Goal: Complete application form

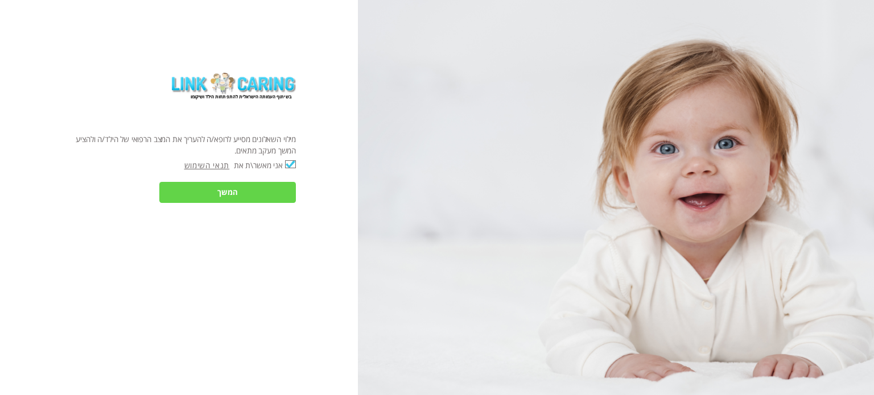
checkbox input "true"
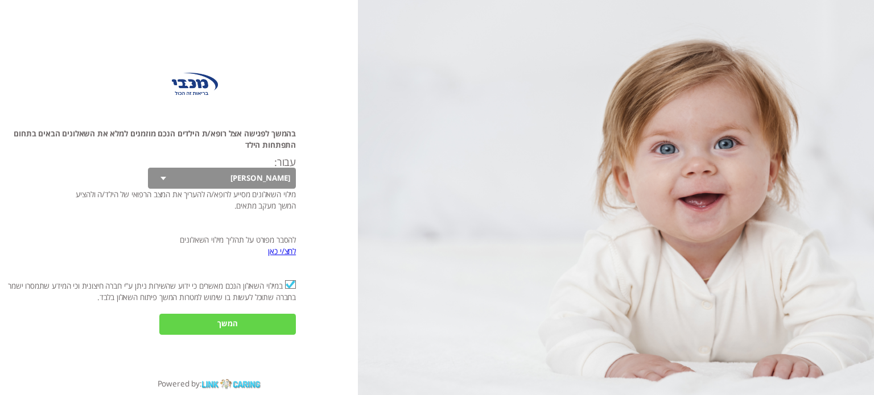
click at [234, 323] on input "המשך" at bounding box center [227, 324] width 137 height 21
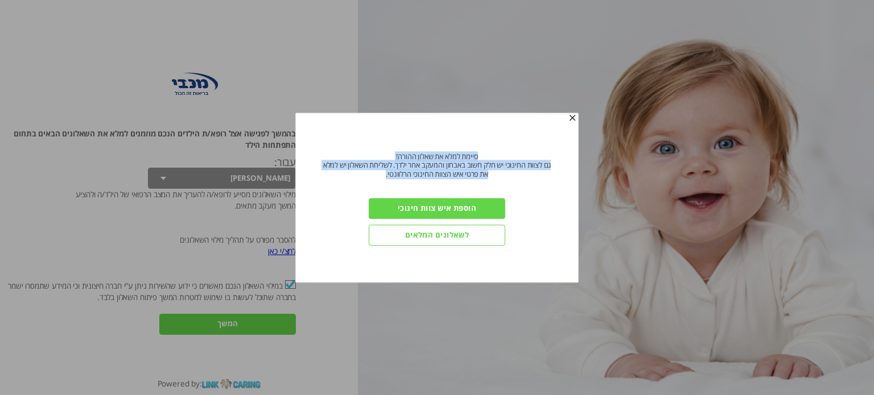
drag, startPoint x: 478, startPoint y: 156, endPoint x: 377, endPoint y: 179, distance: 104.3
click at [377, 179] on div "סיימת למלא את כל השאלונים! סיימת למלא את שאלון ההורה! גם לצוות החינוכי יש חלק ח…" at bounding box center [437, 161] width 237 height 36
click at [424, 206] on input "הוספת איש צוות חינוכי" at bounding box center [437, 209] width 137 height 21
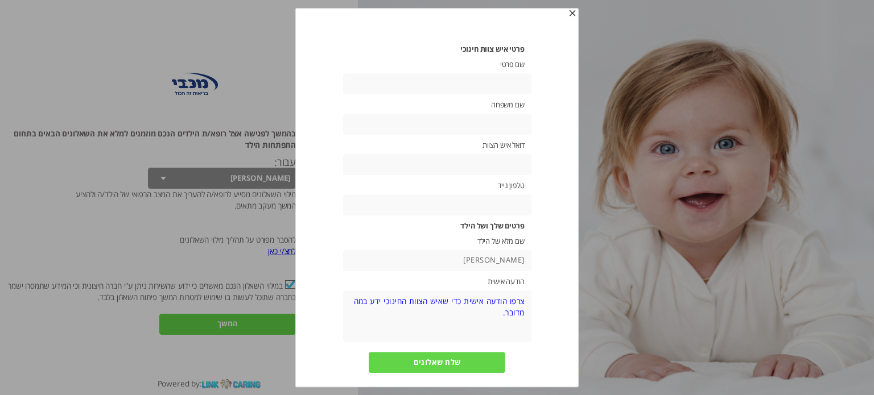
click at [503, 85] on input "text" at bounding box center [436, 83] width 188 height 21
type input "[PERSON_NAME]"
click at [491, 164] on input "text" at bounding box center [436, 164] width 188 height 21
paste input "[EMAIL_ADDRESS][DOMAIN_NAME]"
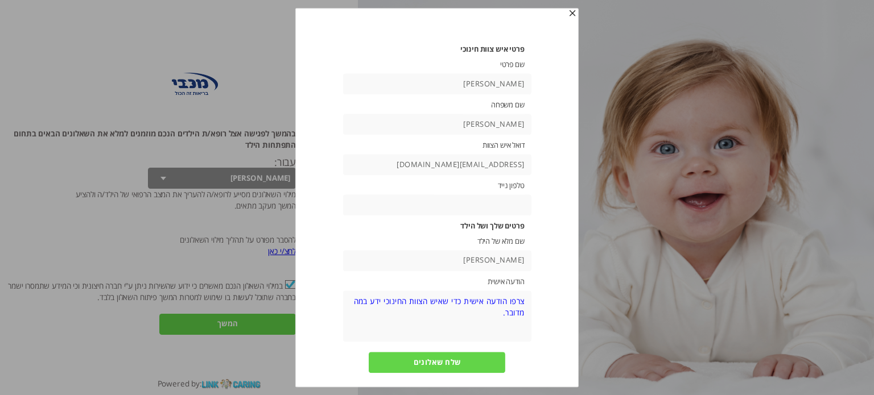
type input "[EMAIL_ADDRESS][DOMAIN_NAME]"
click at [488, 203] on input "text" at bounding box center [436, 205] width 188 height 21
click at [493, 183] on label "טלפון נייד" at bounding box center [436, 185] width 175 height 9
click at [492, 199] on input "text" at bounding box center [436, 205] width 188 height 21
type input "050-4232611"
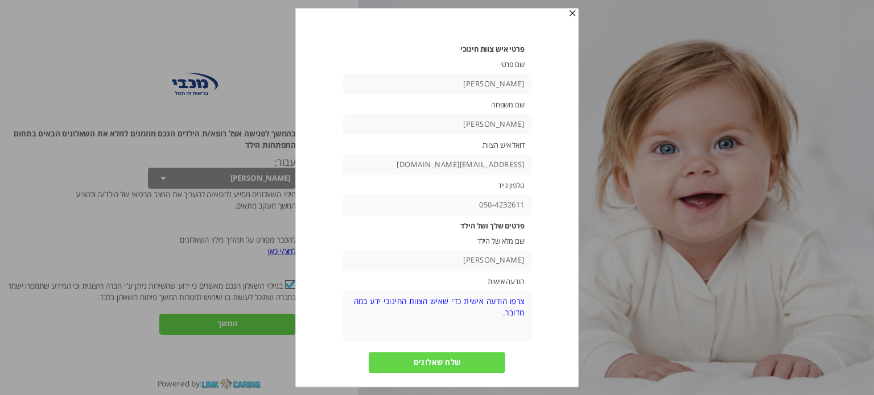
click at [488, 298] on textarea at bounding box center [436, 316] width 188 height 51
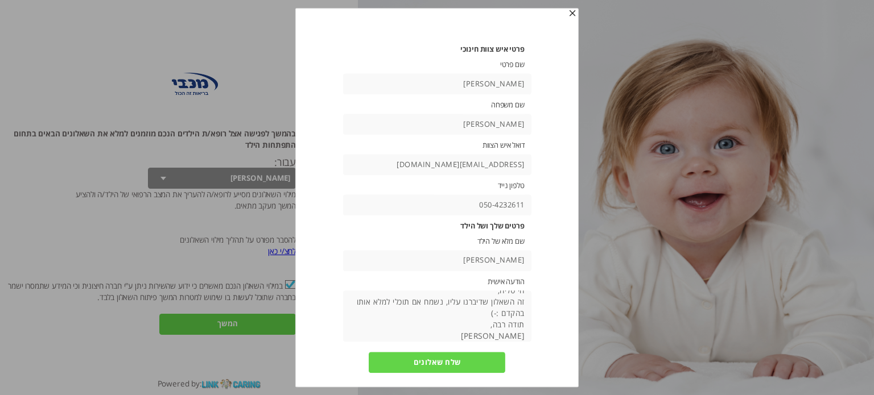
type textarea "הי טליה, זה השאלון שדיברנו עליו, נשמח אם תוכלי למלא אותו בהקדם :-) תודה רבה, [P…"
drag, startPoint x: 505, startPoint y: 255, endPoint x: 505, endPoint y: 262, distance: 7.4
click at [505, 258] on input "[PERSON_NAME]" at bounding box center [436, 260] width 188 height 21
type input "[PERSON_NAME]"
click at [441, 364] on input "שלח שאלונים" at bounding box center [437, 362] width 137 height 21
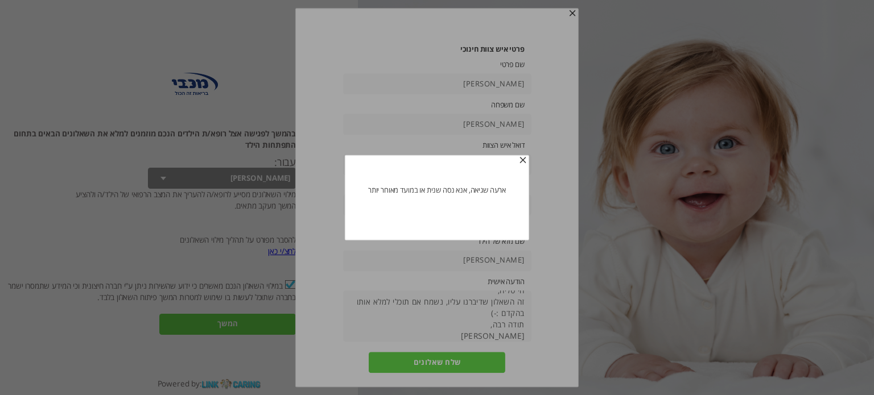
click at [523, 160] on span "button" at bounding box center [522, 160] width 9 height 9
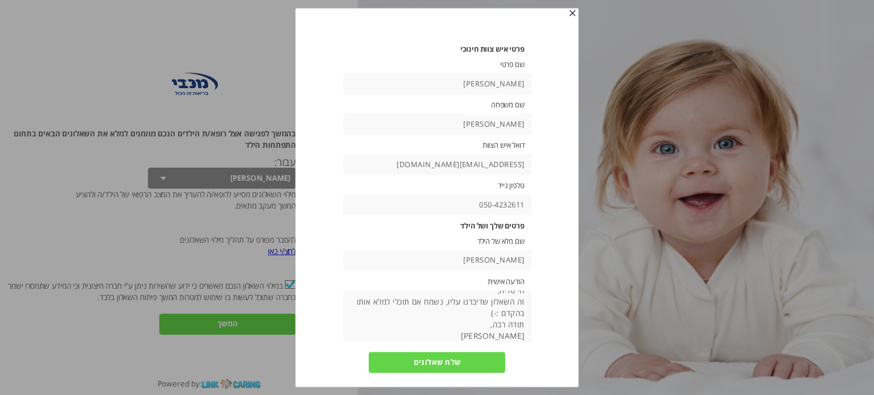
click at [445, 365] on input "שלח שאלונים" at bounding box center [437, 362] width 137 height 21
click at [468, 164] on input "[EMAIL_ADDRESS][DOMAIN_NAME]" at bounding box center [436, 164] width 188 height 21
click at [432, 166] on input "[EMAIL_ADDRESS][DOMAIN_NAME]" at bounding box center [436, 164] width 188 height 21
type input "[EMAIL_ADDRESS][DOMAIN_NAME]"
click at [493, 125] on input "[PERSON_NAME]" at bounding box center [436, 124] width 188 height 21
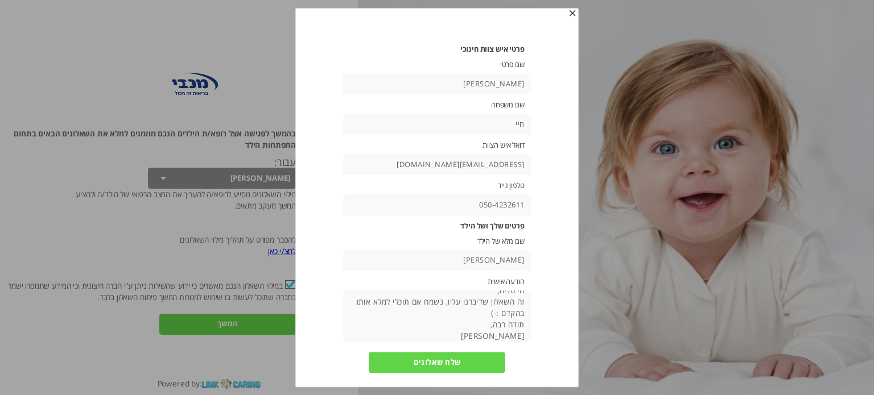
type input "[PERSON_NAME]"
click at [515, 79] on input "[PERSON_NAME]" at bounding box center [436, 83] width 188 height 21
type input "[PERSON_NAME]"
click at [496, 262] on input "[PERSON_NAME]" at bounding box center [436, 260] width 188 height 21
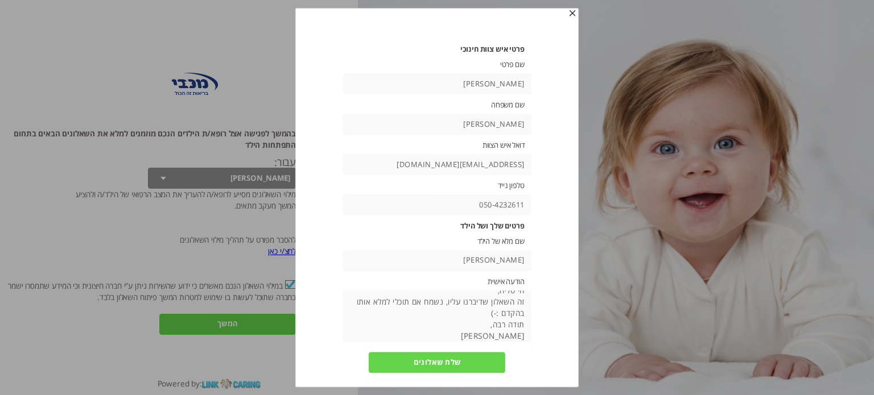
click at [496, 262] on input "[PERSON_NAME]" at bounding box center [436, 260] width 188 height 21
type input "[PERSON_NAME]"
click at [459, 303] on textarea "הי טליה, זה השאלון שדיברנו עליו, נשמח אם תוכלי למלא אותו בהקדם :-) תודה רבה, [P…" at bounding box center [436, 316] width 188 height 51
click at [459, 368] on input "שלח שאלונים" at bounding box center [437, 362] width 137 height 21
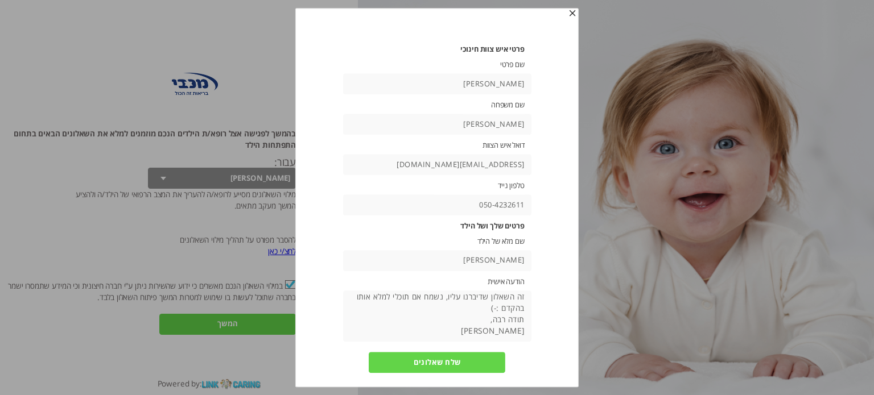
click at [451, 359] on input "שלח שאלונים" at bounding box center [437, 362] width 137 height 21
click at [486, 308] on textarea "הי טליה, זה השאלון שדיברנו עליו, נשמח אם תוכלי למלא אותו בהקדם :-) תודה רבה, [P…" at bounding box center [436, 316] width 188 height 51
click at [465, 359] on input "שלח שאלונים" at bounding box center [437, 362] width 137 height 21
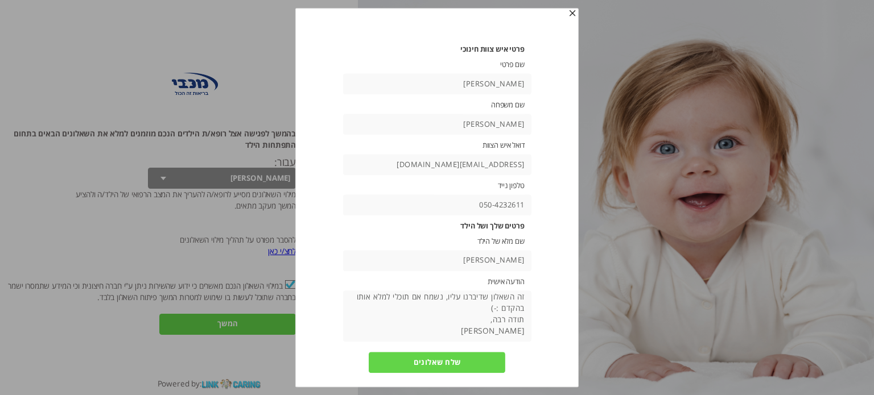
click at [465, 358] on input "שלח שאלונים" at bounding box center [437, 362] width 137 height 21
click at [444, 361] on input "שלח שאלונים" at bounding box center [437, 362] width 137 height 21
click at [573, 11] on span "button" at bounding box center [572, 13] width 9 height 9
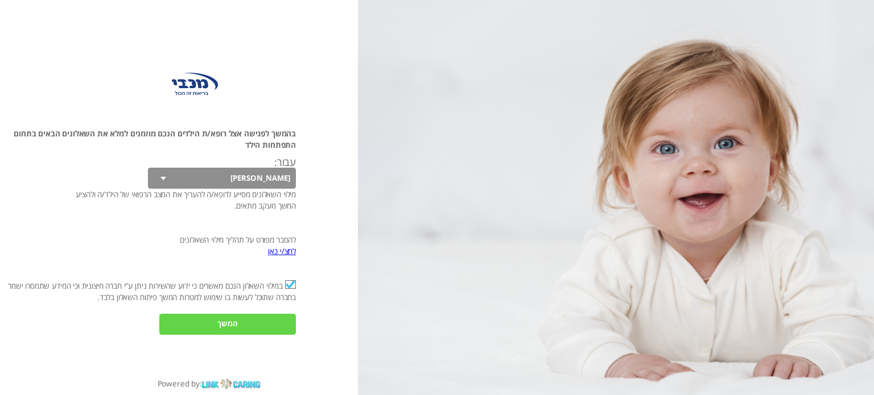
click at [238, 327] on input "המשך" at bounding box center [227, 324] width 137 height 21
click at [238, 323] on input "המשך" at bounding box center [227, 324] width 137 height 21
click at [230, 323] on input "המשך" at bounding box center [227, 324] width 137 height 21
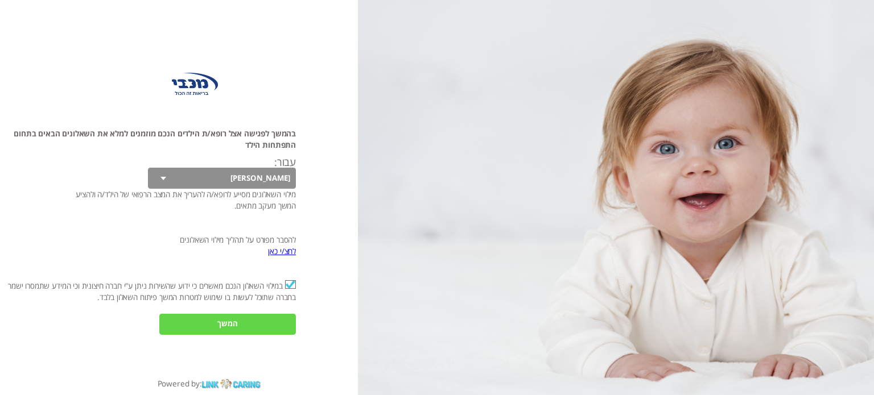
click at [230, 323] on input "המשך" at bounding box center [227, 324] width 137 height 21
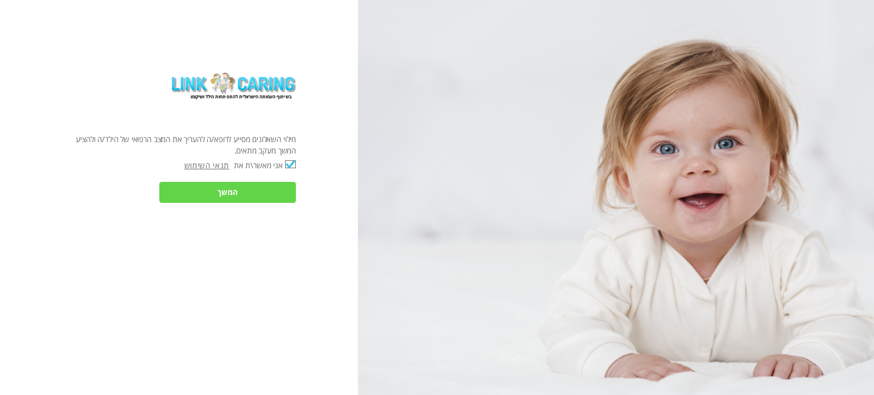
checkbox input "true"
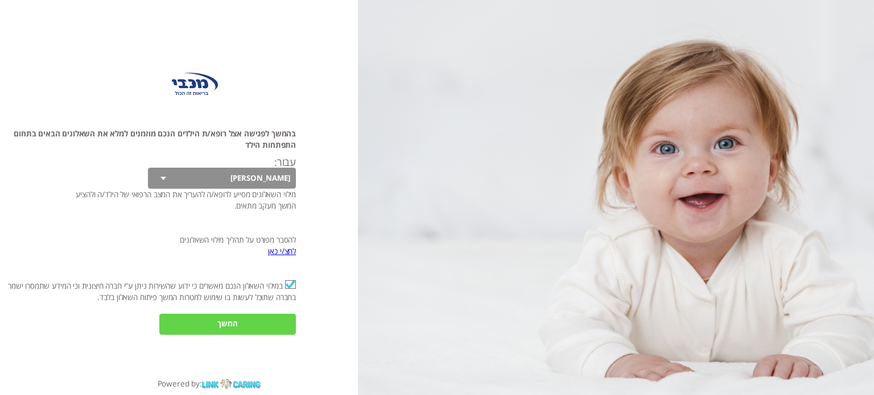
select select "TKPtDP7Cf23hfE8kUQOmIA%3D%3D"
click at [241, 179] on select "[PERSON_NAME]" at bounding box center [222, 178] width 148 height 21
click at [225, 325] on input "המשך" at bounding box center [227, 324] width 137 height 21
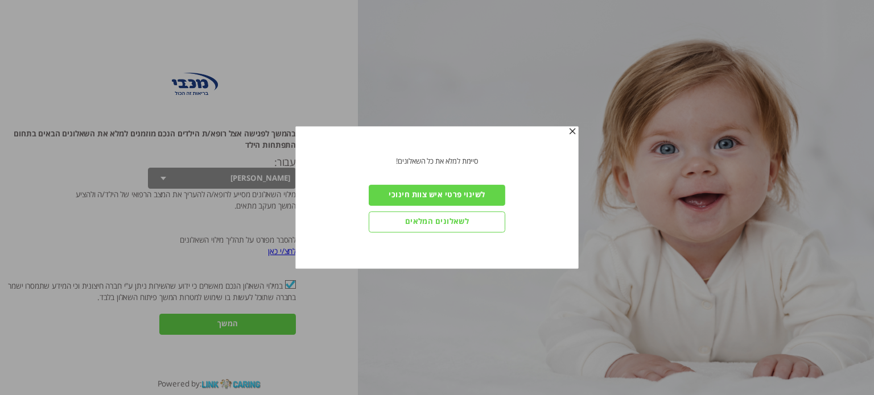
click at [573, 132] on span "button" at bounding box center [572, 131] width 9 height 9
